Goal: Information Seeking & Learning: Learn about a topic

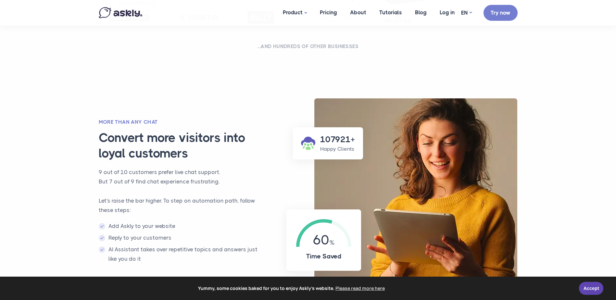
scroll to position [357, 0]
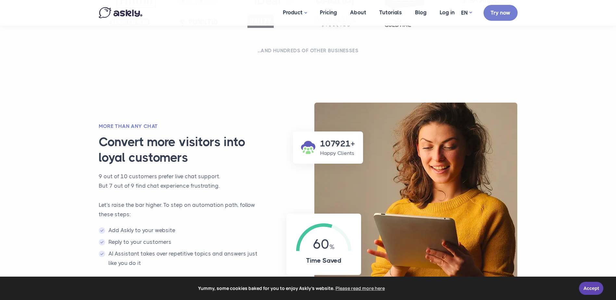
drag, startPoint x: 191, startPoint y: 150, endPoint x: 192, endPoint y: 154, distance: 3.7
click at [189, 152] on h3 "Convert more visitors into loyal customers" at bounding box center [186, 150] width 175 height 31
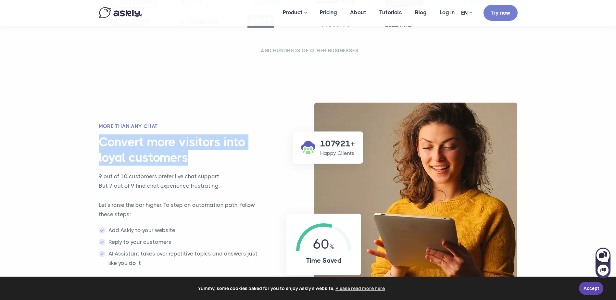
drag, startPoint x: 160, startPoint y: 160, endPoint x: 96, endPoint y: 149, distance: 64.5
click at [96, 149] on div "More than any chat Convert more visitors into loyal customers 9 out of 10 custo…" at bounding box center [182, 199] width 180 height 152
drag, startPoint x: 96, startPoint y: 149, endPoint x: 58, endPoint y: 155, distance: 39.1
click at [58, 155] on section "107921+ Happy Clients 60 Time Saved More than any chat Convert more visitors in…" at bounding box center [308, 206] width 616 height 221
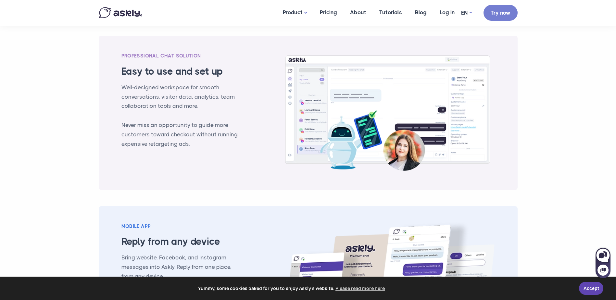
scroll to position [649, 0]
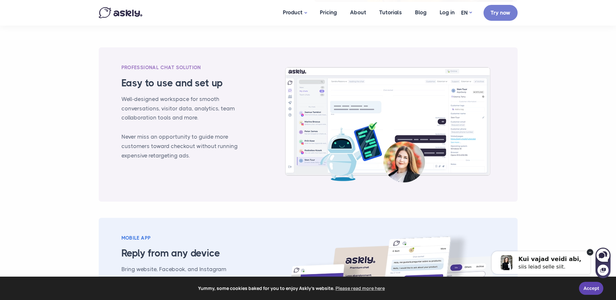
click at [87, 121] on section "PROFESSIONAL CHAT SOLUTION Easy to use and set up Well-designed workspace for s…" at bounding box center [308, 222] width 616 height 395
click at [89, 130] on section "PROFESSIONAL CHAT SOLUTION Easy to use and set up Well-designed workspace for s…" at bounding box center [308, 222] width 616 height 395
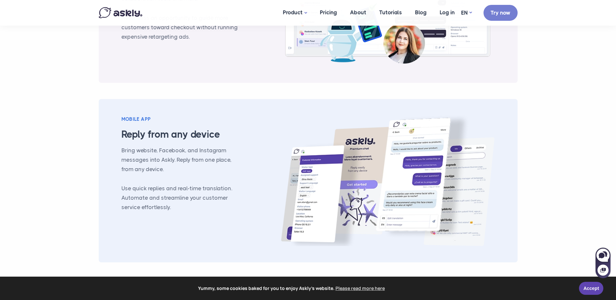
scroll to position [714, 0]
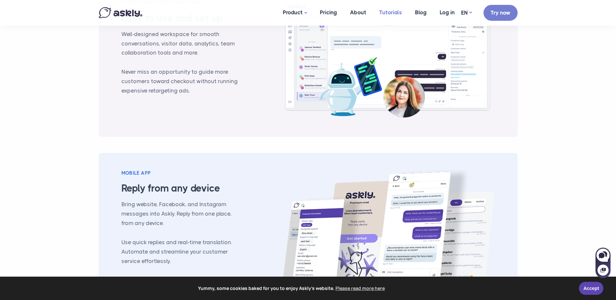
click at [387, 12] on link "Tutorials" at bounding box center [391, 12] width 36 height 25
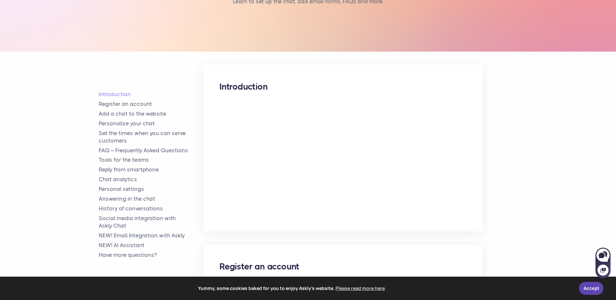
scroll to position [130, 0]
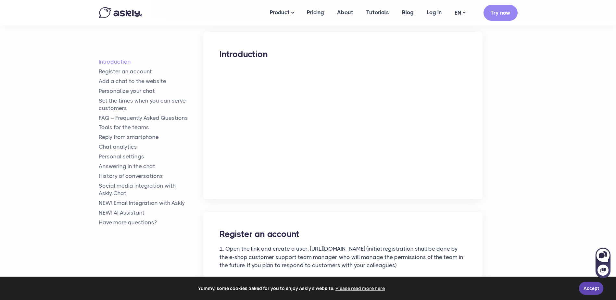
click at [318, 10] on link "Pricing" at bounding box center [316, 12] width 30 height 25
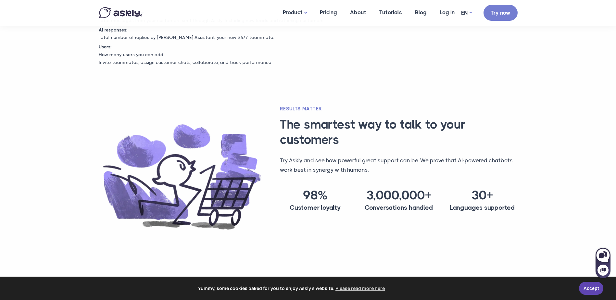
scroll to position [422, 0]
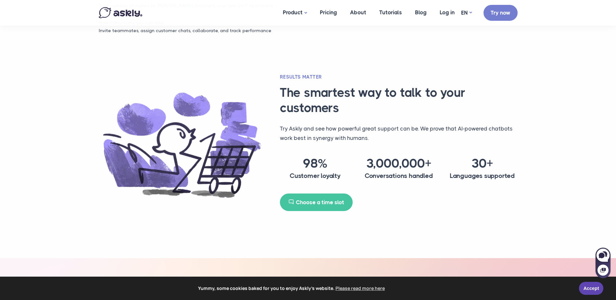
click at [553, 117] on section "Results matter The smartest way to talk to your customers Try Askly and see how…" at bounding box center [308, 166] width 616 height 185
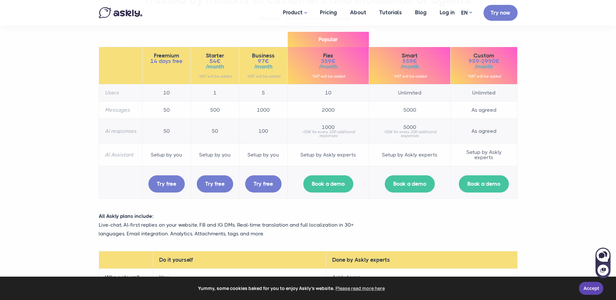
scroll to position [0, 0]
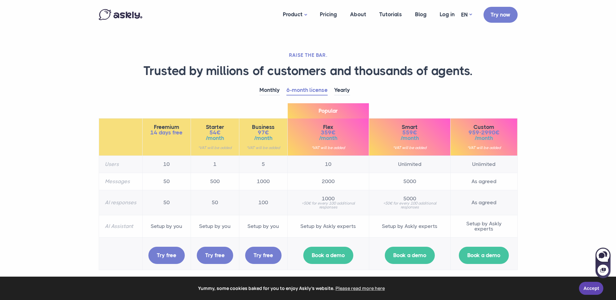
click at [433, 95] on ul "Monthly 6-month license Yearly" at bounding box center [308, 90] width 419 height 10
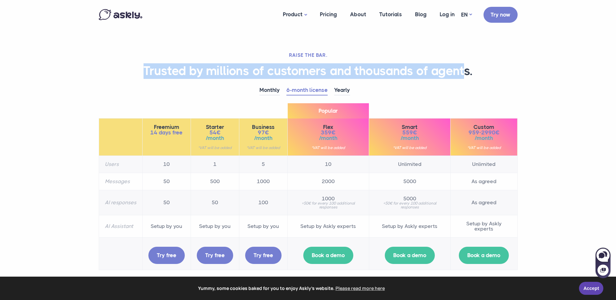
drag, startPoint x: 137, startPoint y: 71, endPoint x: 466, endPoint y: 69, distance: 328.5
click at [466, 69] on h1 "Trusted by millions of customers and thousands of agents." at bounding box center [308, 71] width 419 height 16
drag, startPoint x: 475, startPoint y: 69, endPoint x: 136, endPoint y: 73, distance: 338.3
click at [136, 73] on h1 "Trusted by millions of customers and thousands of agents." at bounding box center [308, 71] width 419 height 16
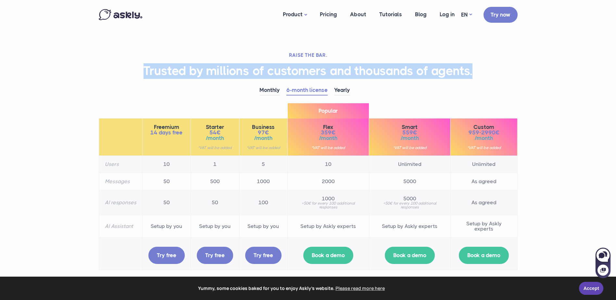
drag, startPoint x: 136, startPoint y: 73, endPoint x: 54, endPoint y: 74, distance: 82.2
click at [54, 74] on section "RAISE THE BAR. Trusted by millions of customers and thousands of agents. Monthl…" at bounding box center [308, 240] width 616 height 480
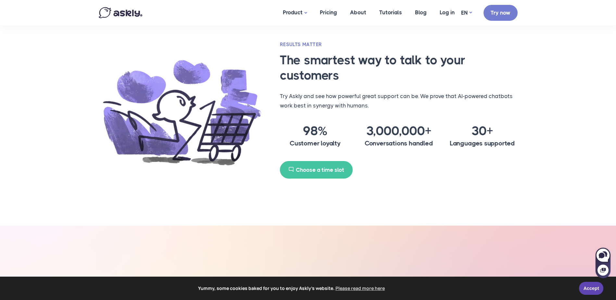
scroll to position [422, 0]
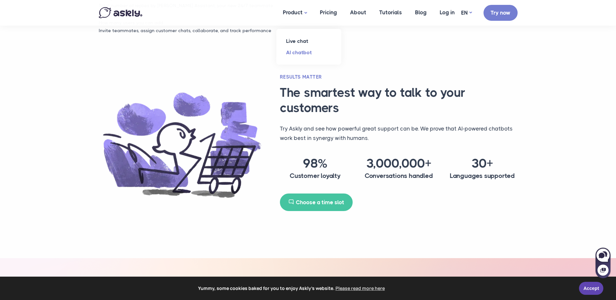
click at [302, 54] on link "AI chatbot" at bounding box center [308, 52] width 65 height 11
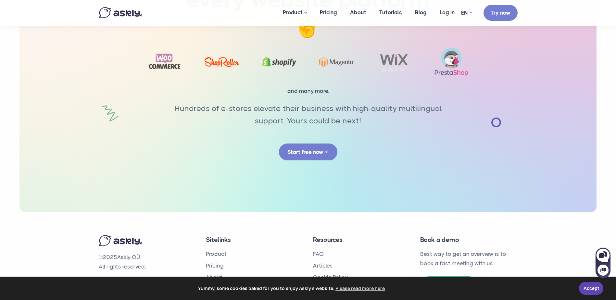
scroll to position [2433, 0]
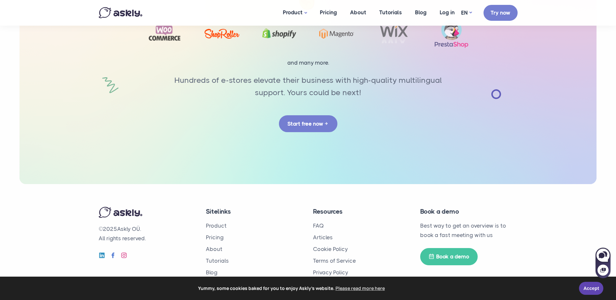
click at [393, 212] on h4 "Resources" at bounding box center [361, 211] width 97 height 9
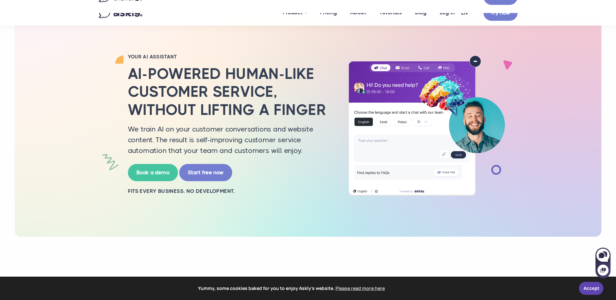
scroll to position [0, 0]
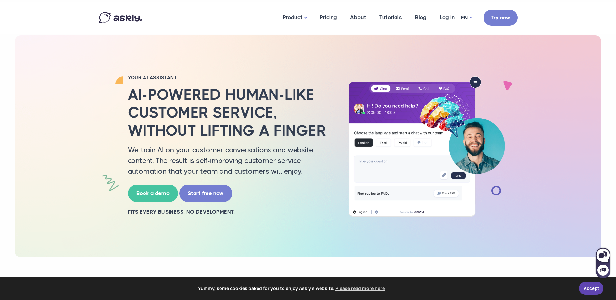
click at [548, 2] on nav "Product Live chat AI chat Pricing About Tutorials Blog Log in demo@askly.me EN …" at bounding box center [308, 18] width 616 height 32
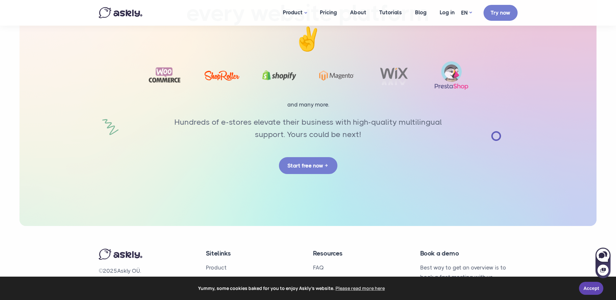
scroll to position [2433, 0]
